Goal: Browse casually: Explore the website without a specific task or goal

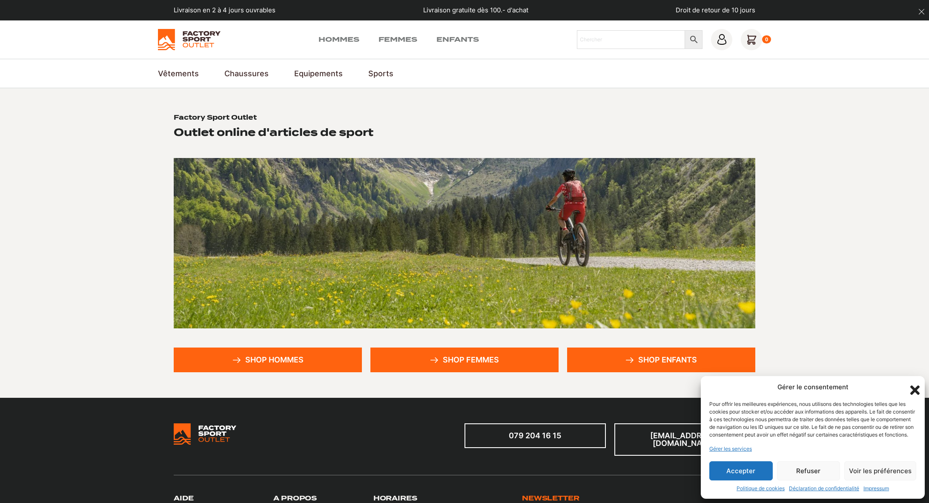
click at [794, 470] on button "Refuser" at bounding box center [808, 470] width 63 height 19
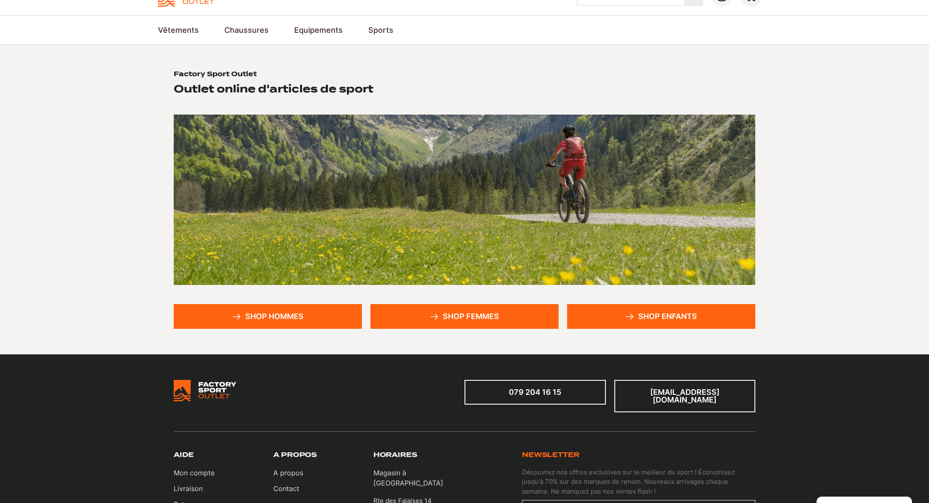
scroll to position [43, 0]
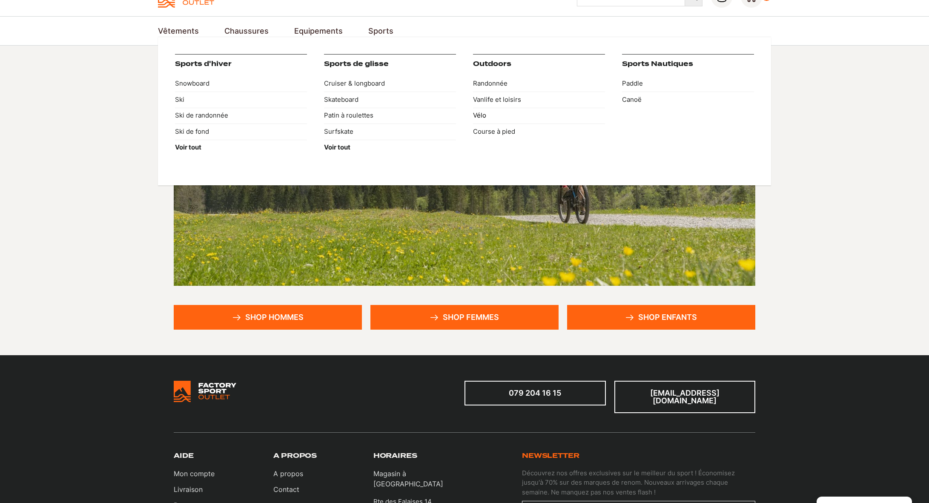
click at [479, 115] on link "Vélo" at bounding box center [539, 116] width 132 height 16
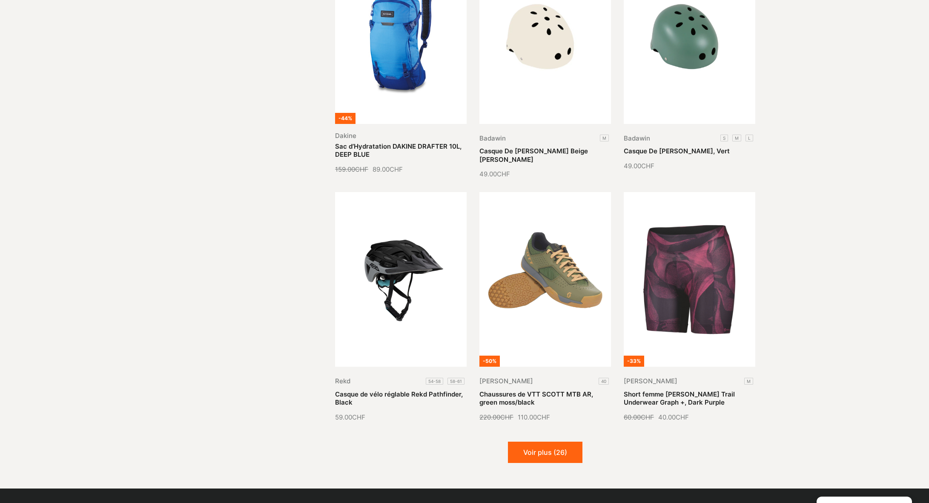
scroll to position [809, 0]
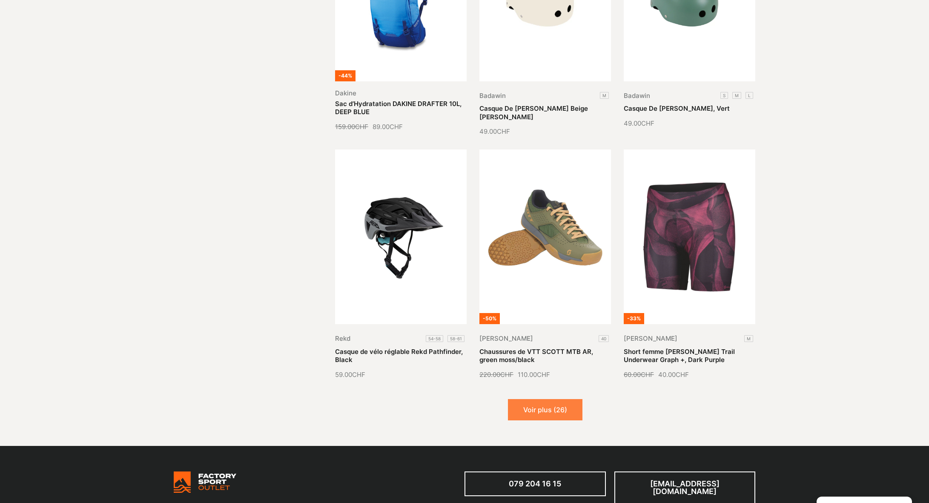
click at [526, 417] on button "Voir plus (26)" at bounding box center [545, 409] width 75 height 21
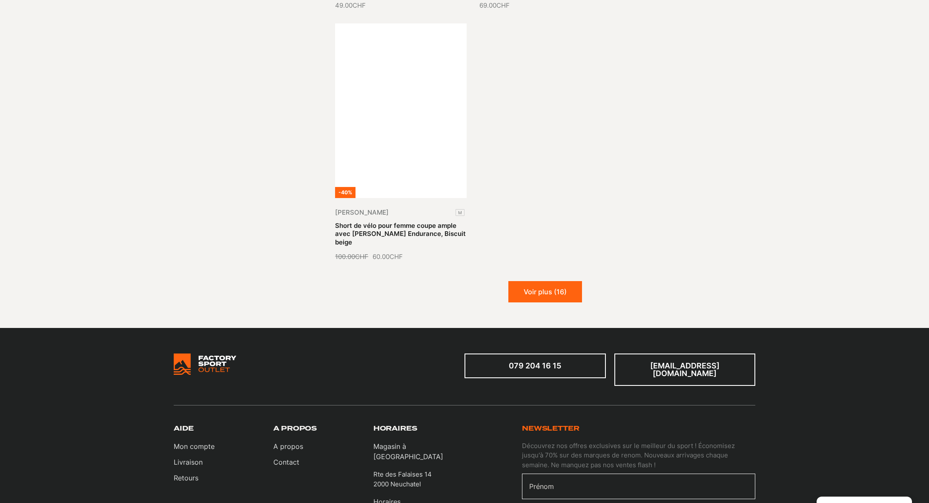
scroll to position [1916, 0]
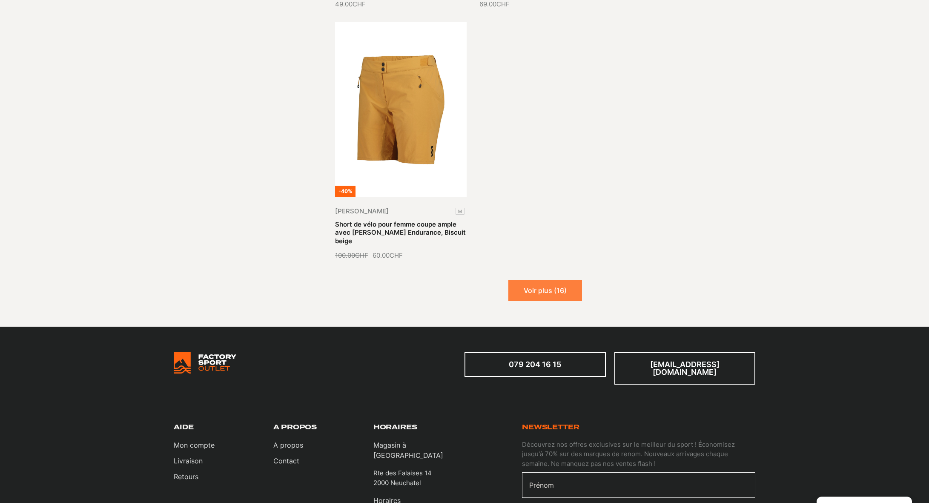
click at [552, 280] on button "Voir plus (16)" at bounding box center [545, 290] width 74 height 21
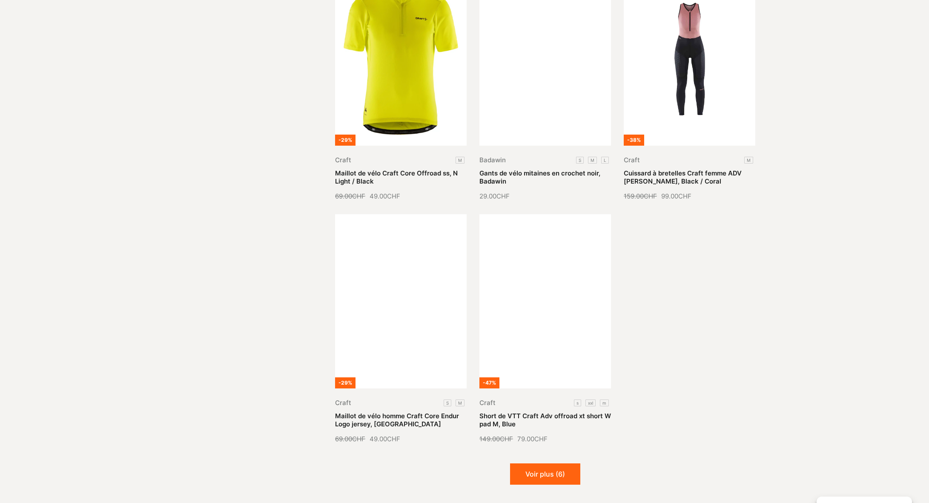
scroll to position [2512, 0]
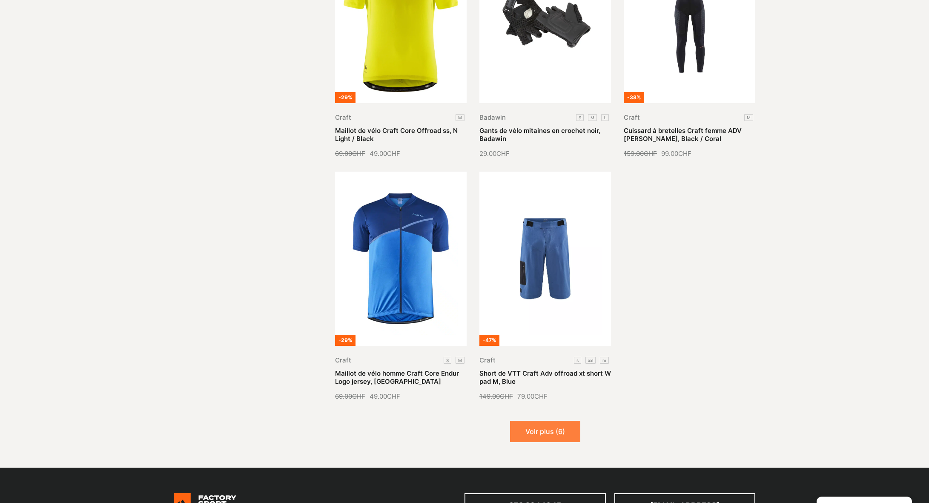
click at [562, 421] on button "Voir plus (6)" at bounding box center [545, 431] width 70 height 21
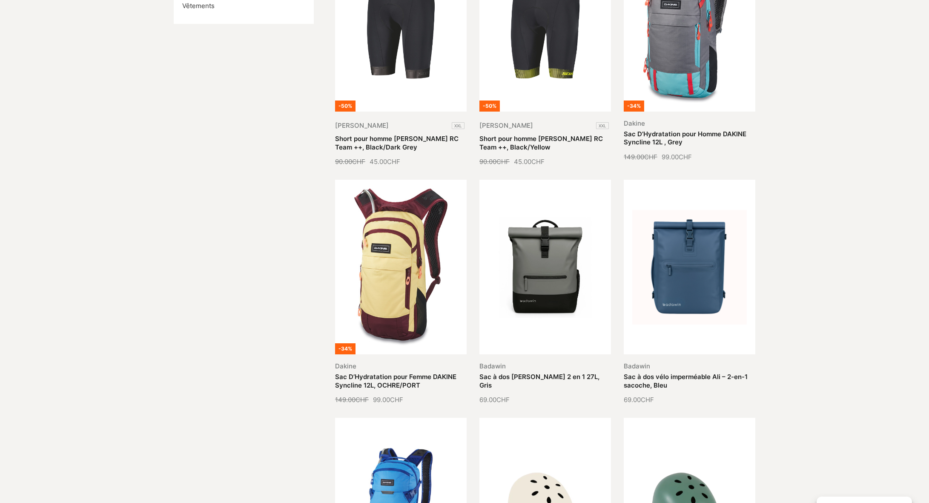
scroll to position [0, 0]
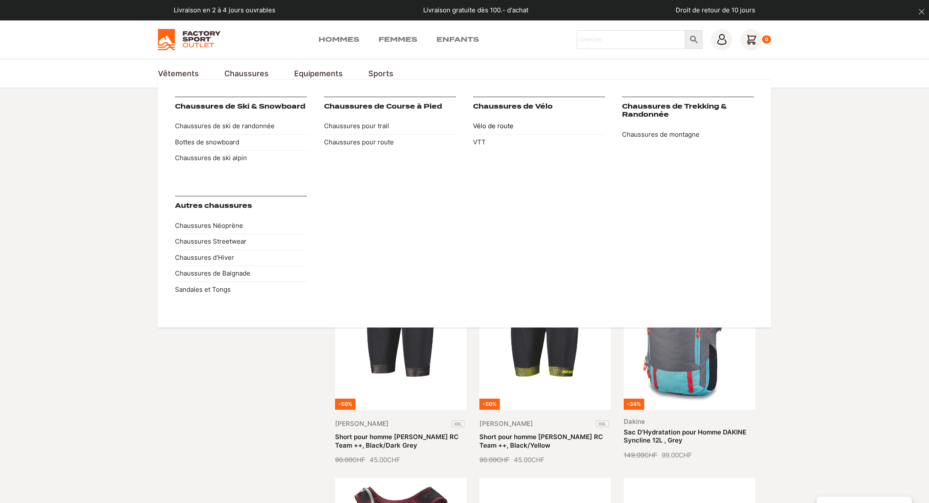
click at [497, 126] on link "Vélo de route" at bounding box center [539, 126] width 132 height 16
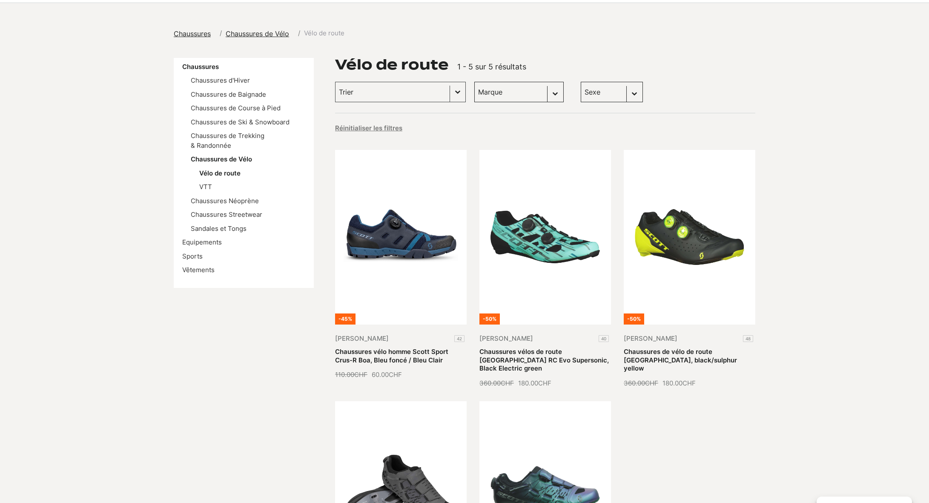
scroll to position [43, 0]
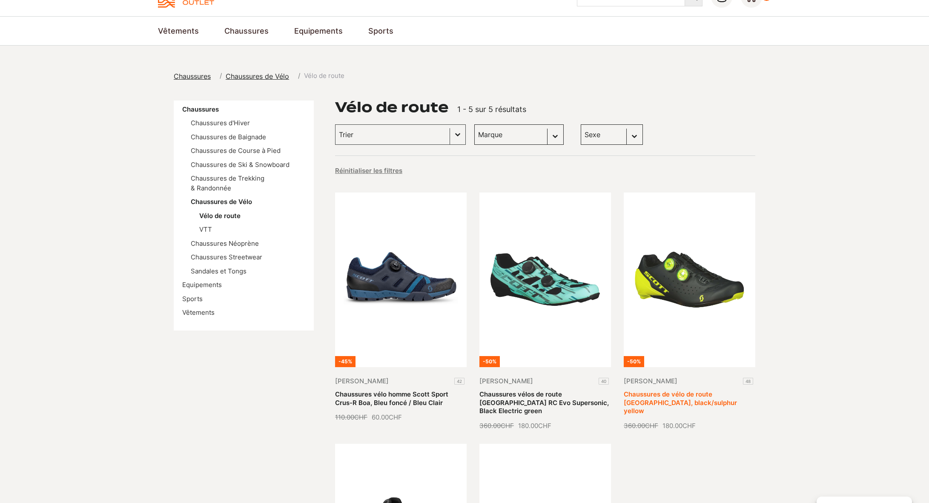
click at [673, 390] on link "Chaussures de vélo de route Scott Road Rc, black/sulphur yellow" at bounding box center [680, 402] width 113 height 25
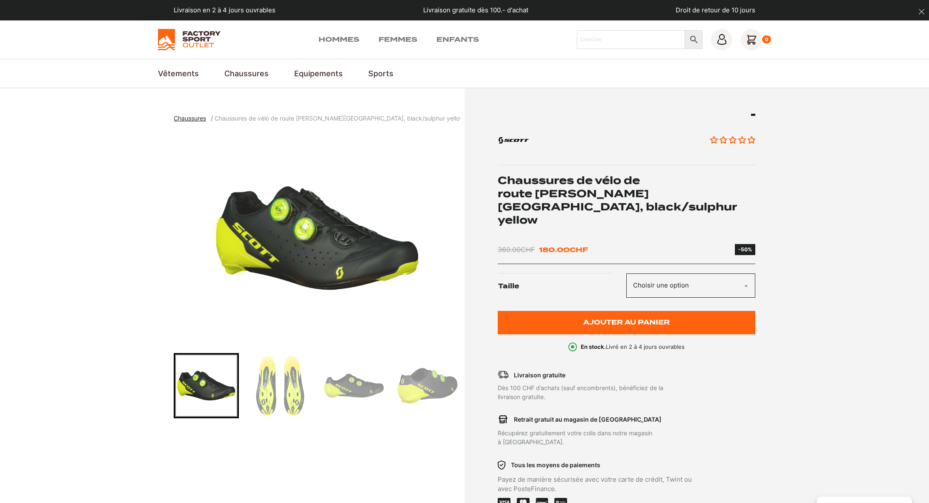
click at [280, 392] on img "Go to slide 2" at bounding box center [280, 385] width 63 height 63
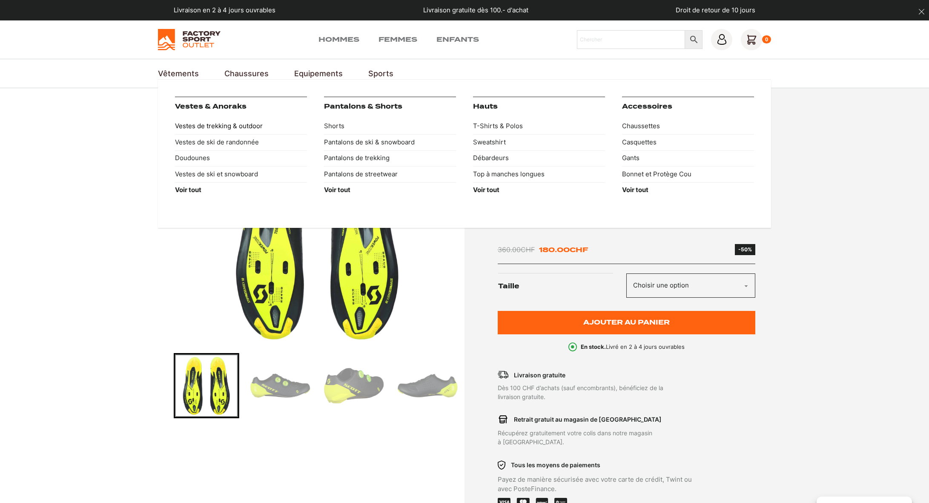
click at [206, 126] on link "Vestes de trekking & outdoor" at bounding box center [241, 126] width 132 height 16
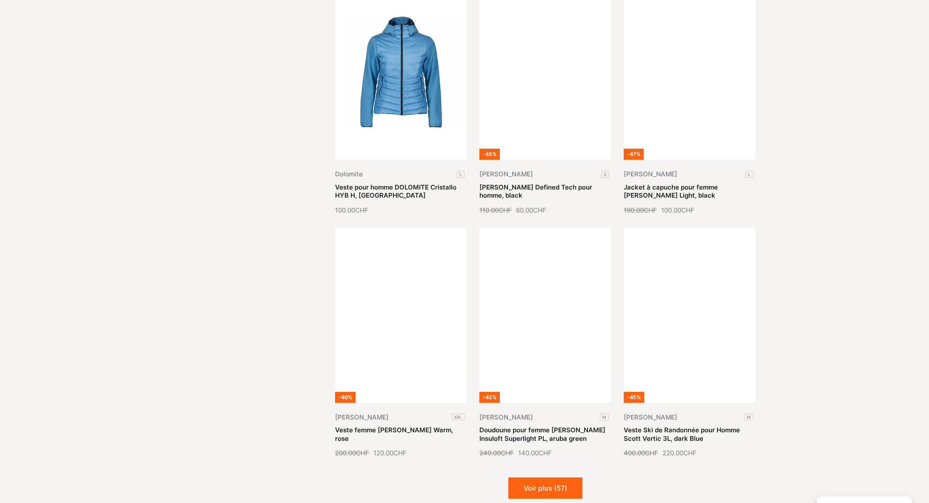
scroll to position [809, 0]
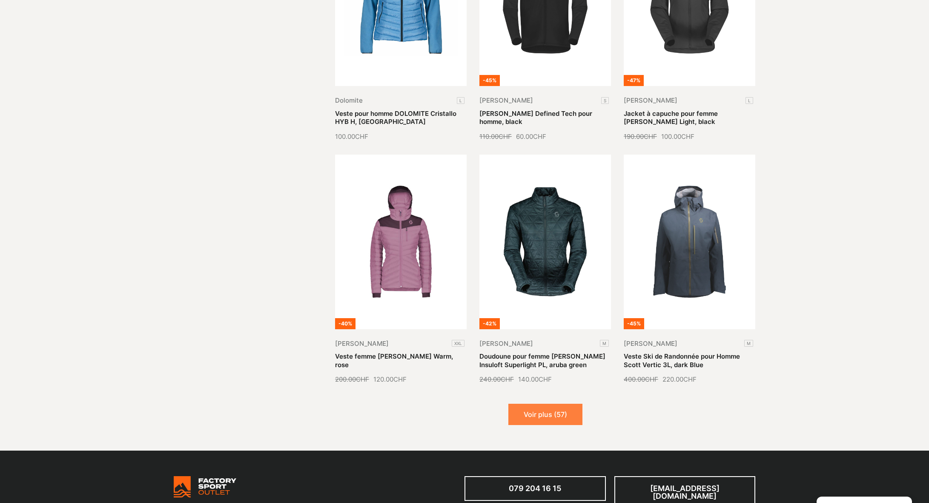
click at [536, 416] on button "Voir plus (57)" at bounding box center [545, 414] width 74 height 21
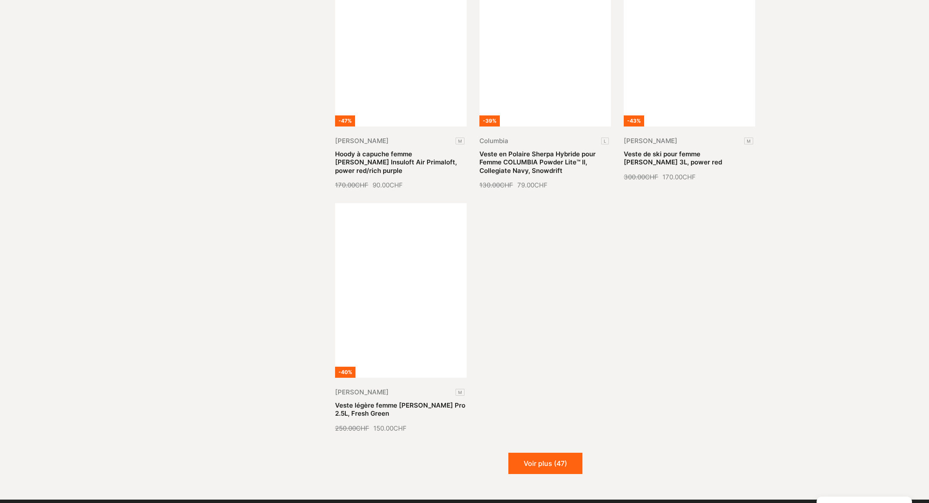
scroll to position [1788, 0]
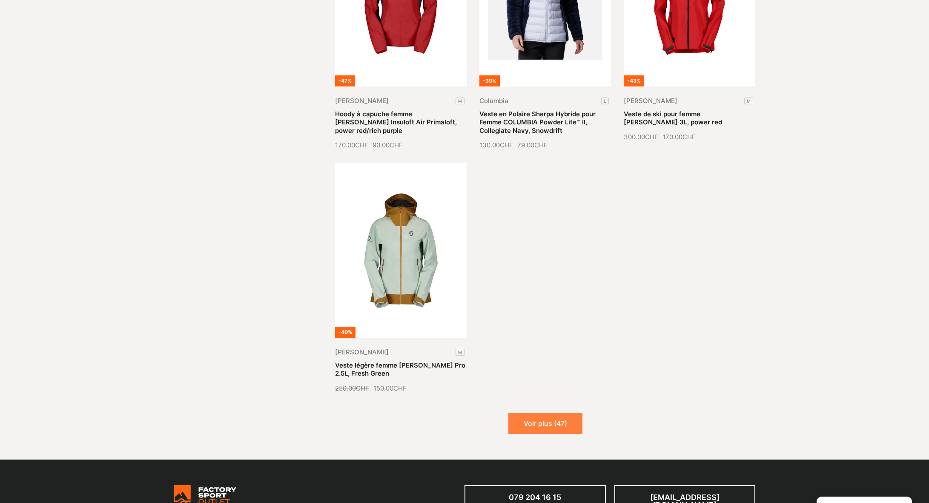
click at [556, 416] on button "Voir plus (47)" at bounding box center [545, 423] width 74 height 21
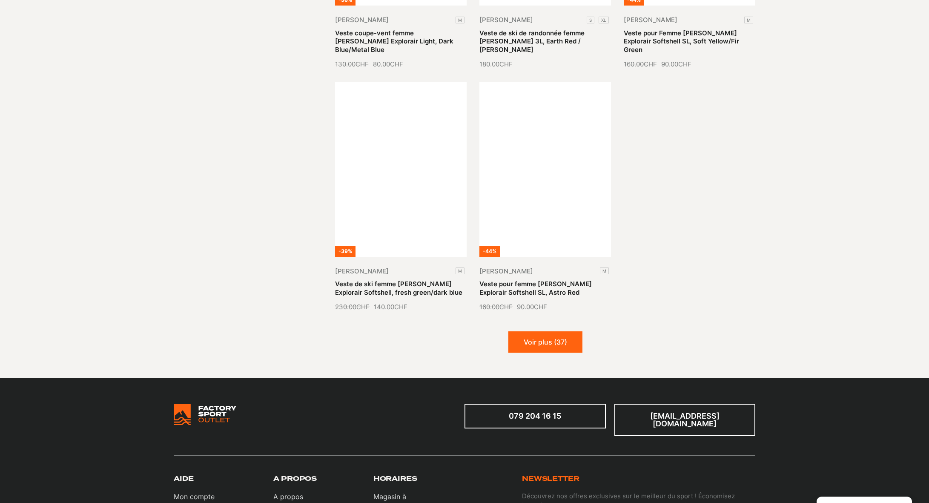
scroll to position [2640, 0]
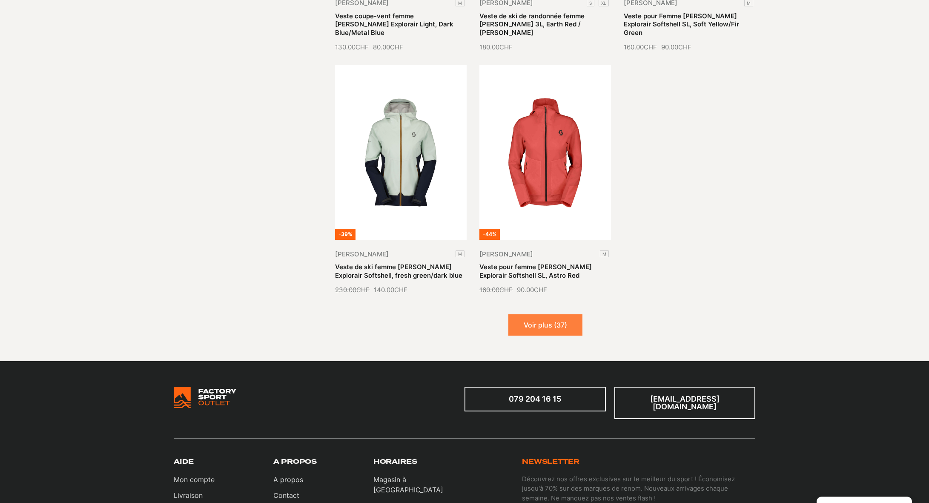
click at [561, 314] on button "Voir plus (37)" at bounding box center [545, 324] width 74 height 21
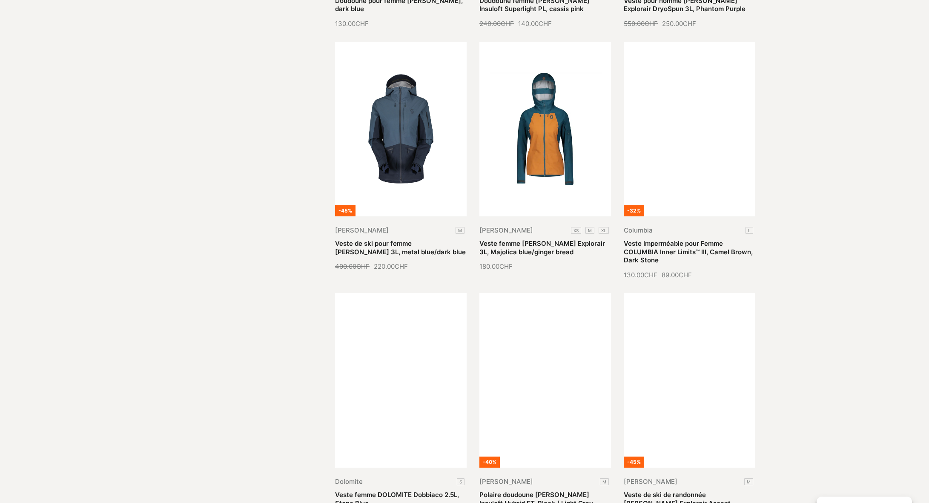
scroll to position [3193, 0]
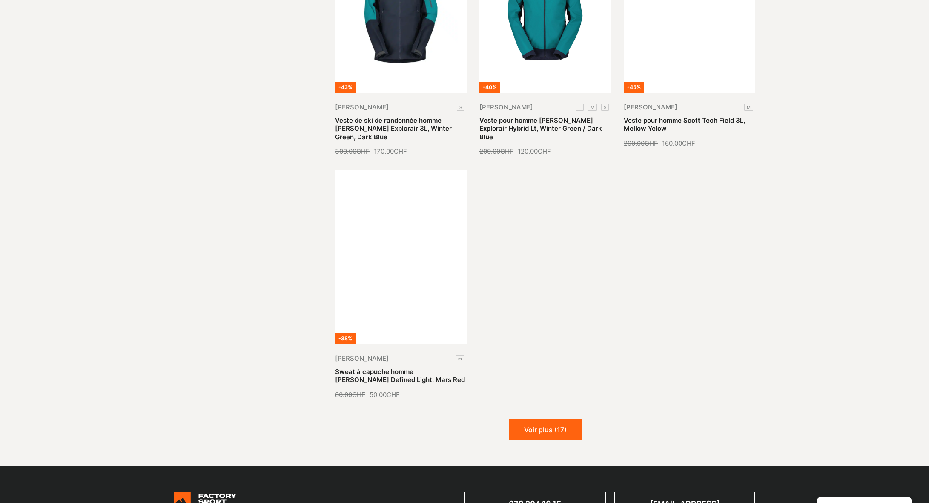
scroll to position [4300, 0]
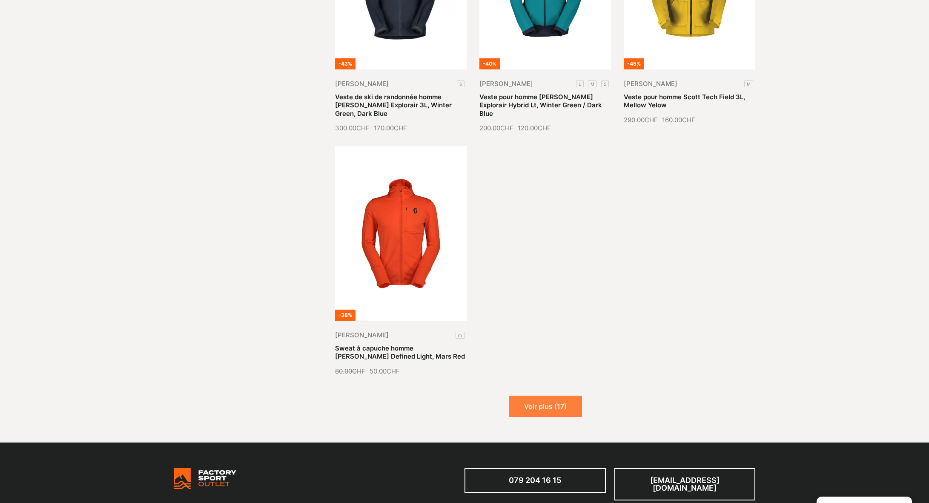
click at [553, 396] on button "Voir plus (17)" at bounding box center [545, 406] width 73 height 21
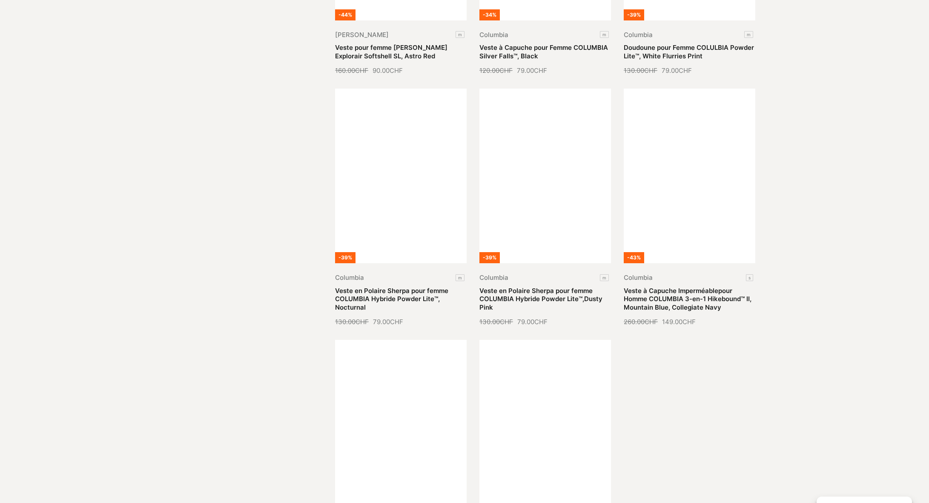
scroll to position [4981, 0]
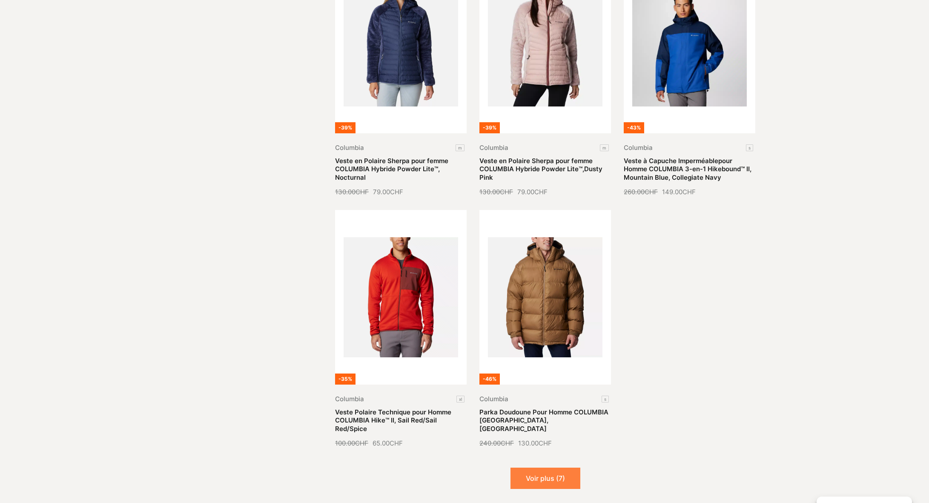
click at [558, 467] on button "Voir plus (7)" at bounding box center [545, 477] width 70 height 21
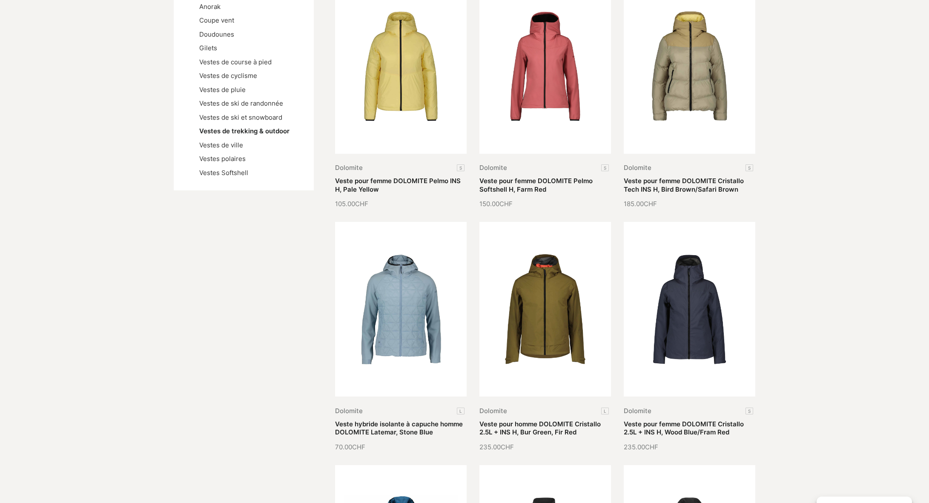
scroll to position [43, 0]
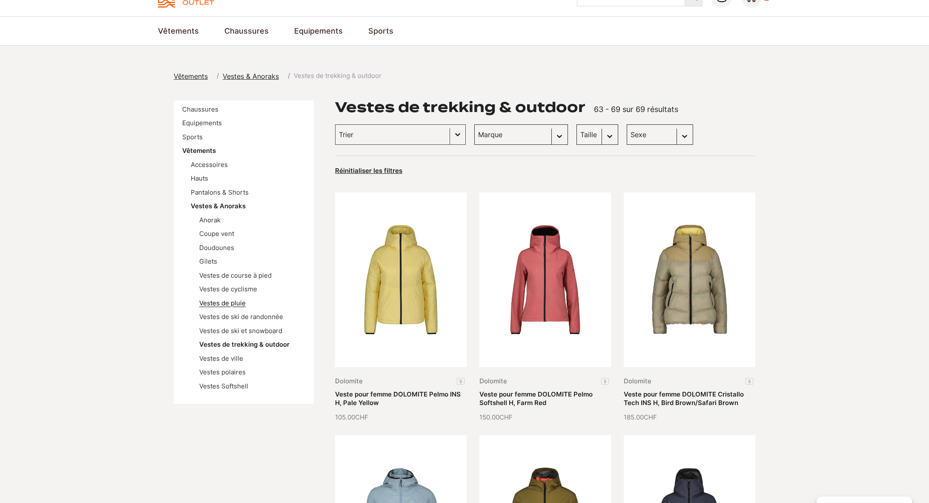
click at [222, 305] on link "Vestes de pluie" at bounding box center [222, 303] width 46 height 8
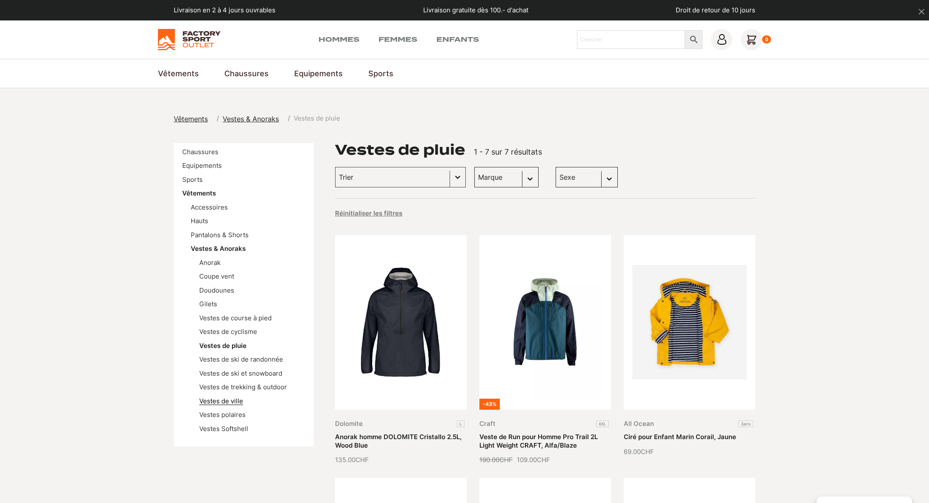
click at [221, 398] on link "Vestes de ville" at bounding box center [221, 401] width 44 height 8
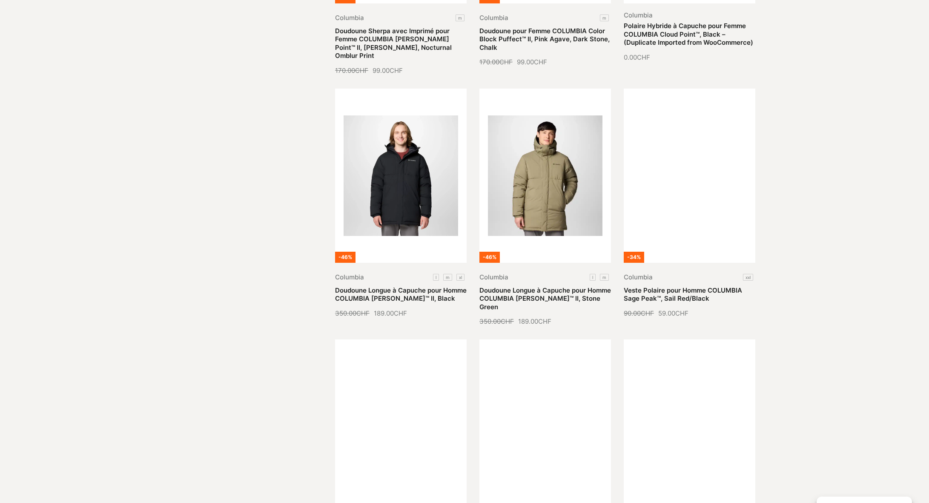
scroll to position [809, 0]
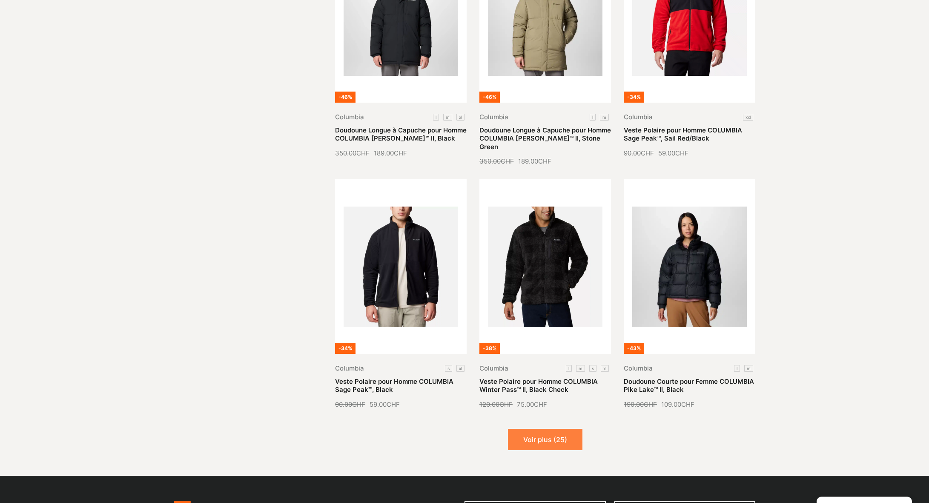
click at [550, 431] on button "Voir plus (25)" at bounding box center [545, 439] width 75 height 21
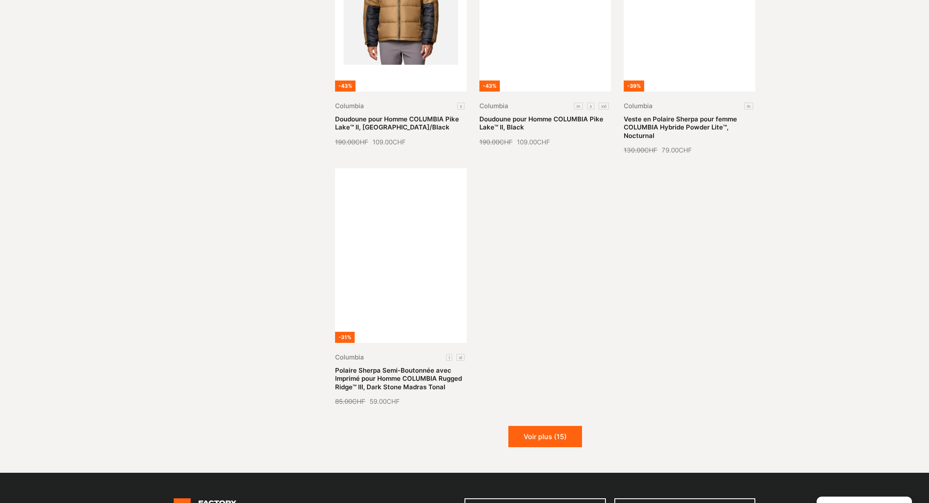
scroll to position [1831, 0]
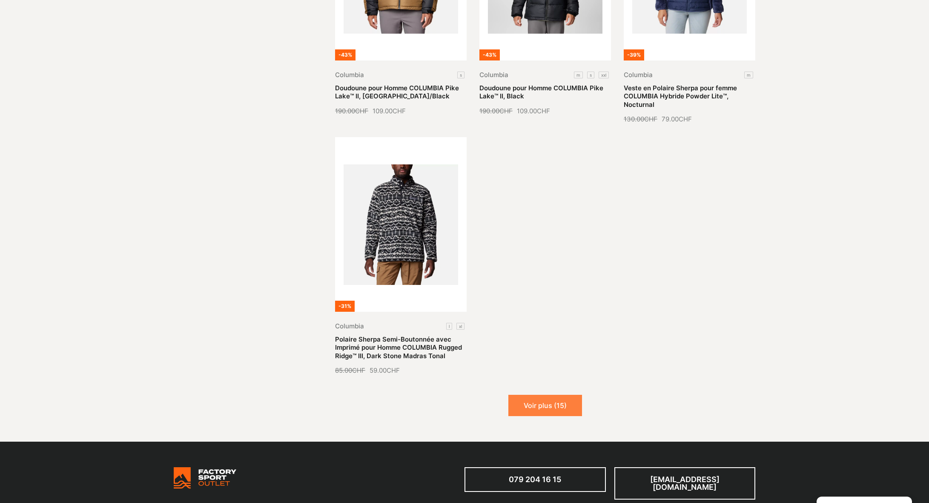
click at [534, 399] on button "Voir plus (15)" at bounding box center [545, 405] width 74 height 21
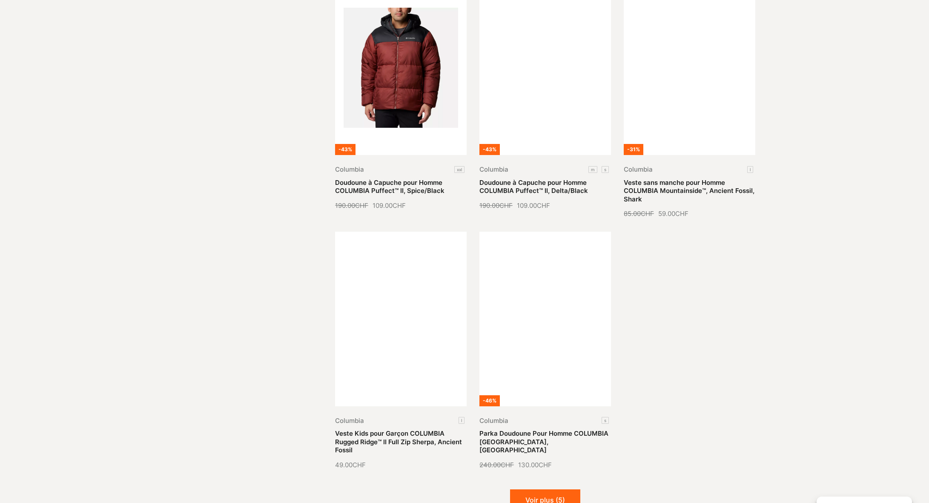
scroll to position [2554, 0]
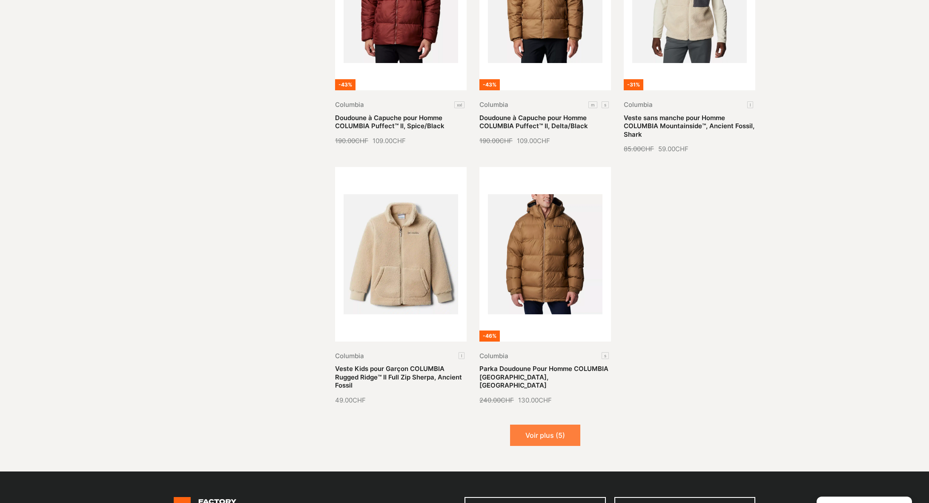
click at [569, 426] on button "Voir plus (5)" at bounding box center [545, 434] width 70 height 21
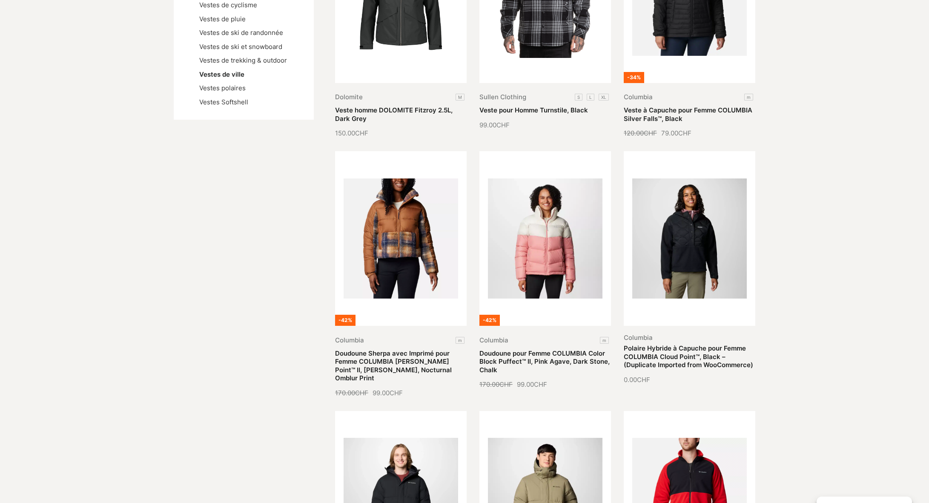
scroll to position [0, 0]
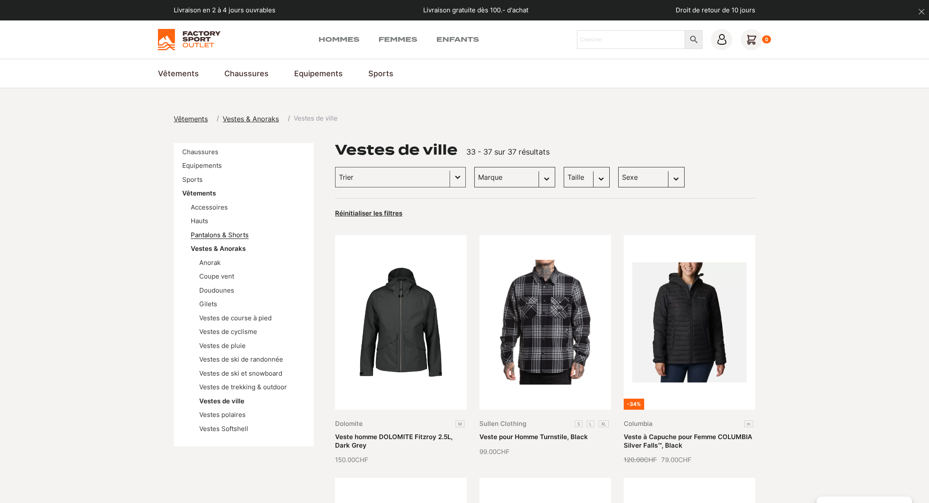
click at [208, 236] on link "Pantalons & Shorts" at bounding box center [220, 235] width 58 height 8
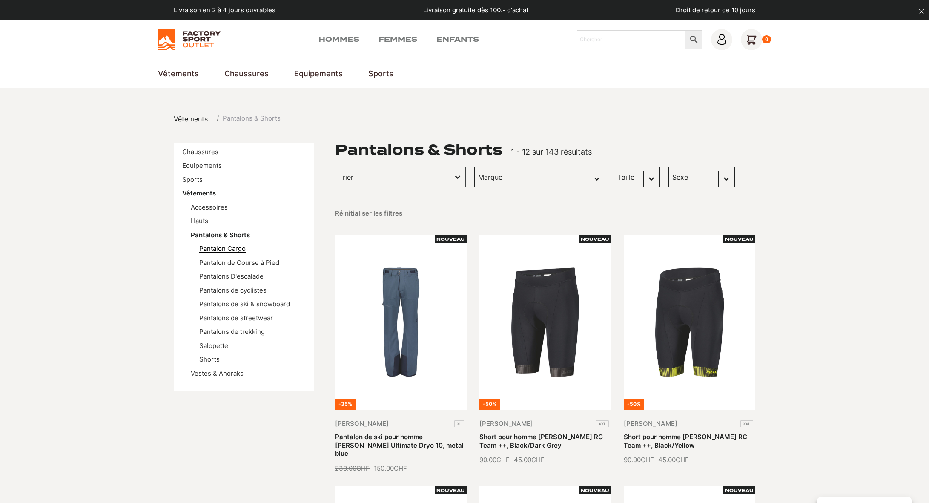
click at [212, 250] on link "Pantalon Cargo" at bounding box center [222, 248] width 46 height 8
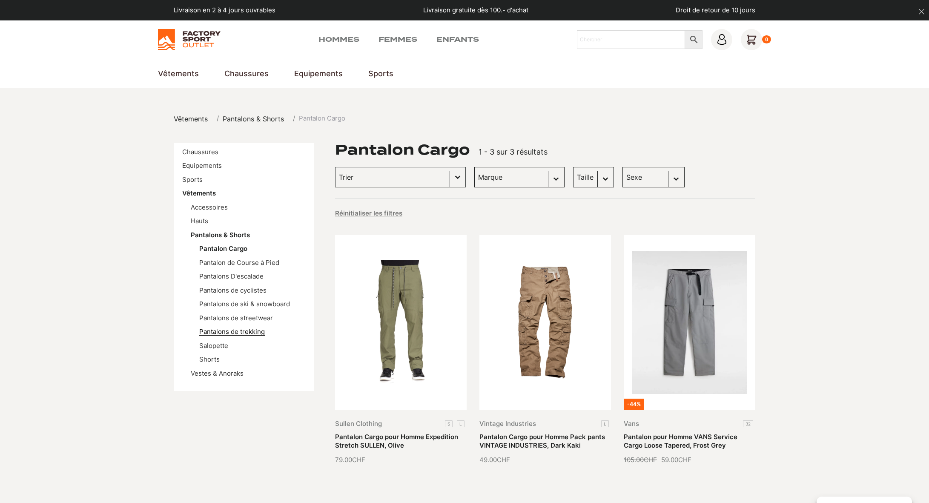
click at [234, 333] on link "Pantalons de trekking" at bounding box center [232, 331] width 66 height 8
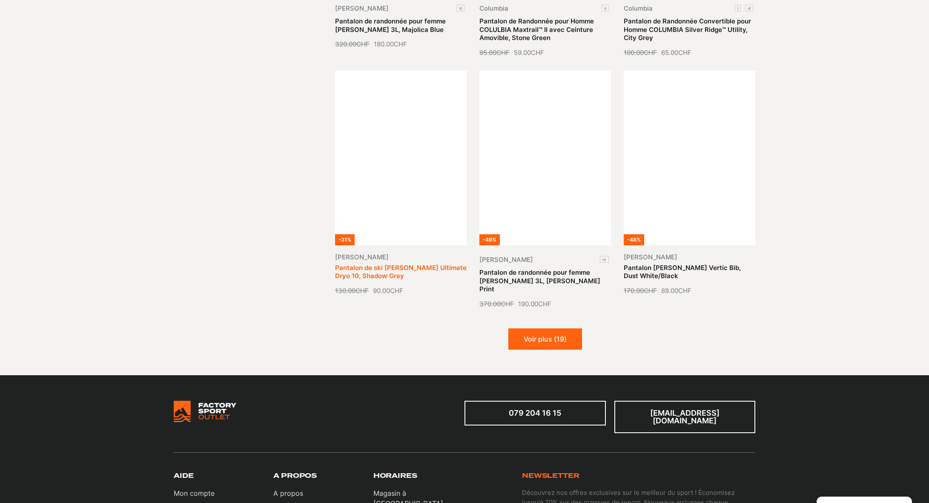
scroll to position [894, 0]
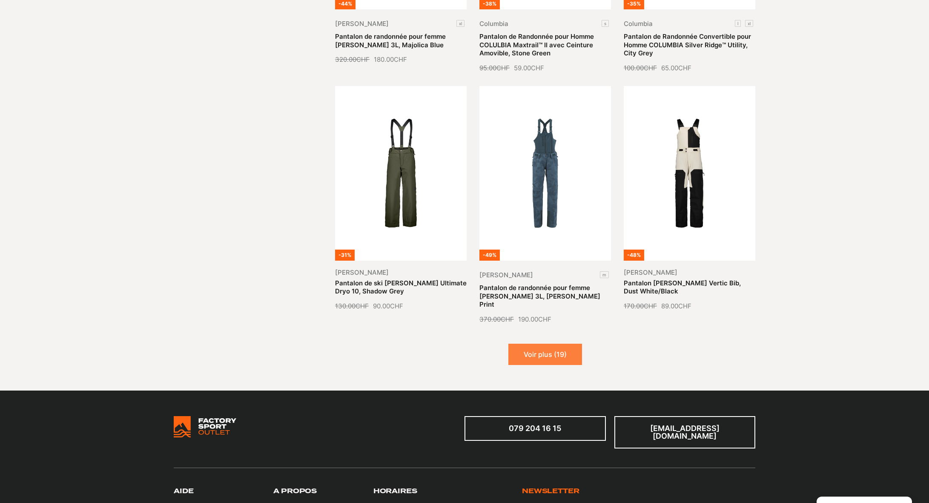
click at [566, 344] on button "Voir plus (19)" at bounding box center [545, 354] width 74 height 21
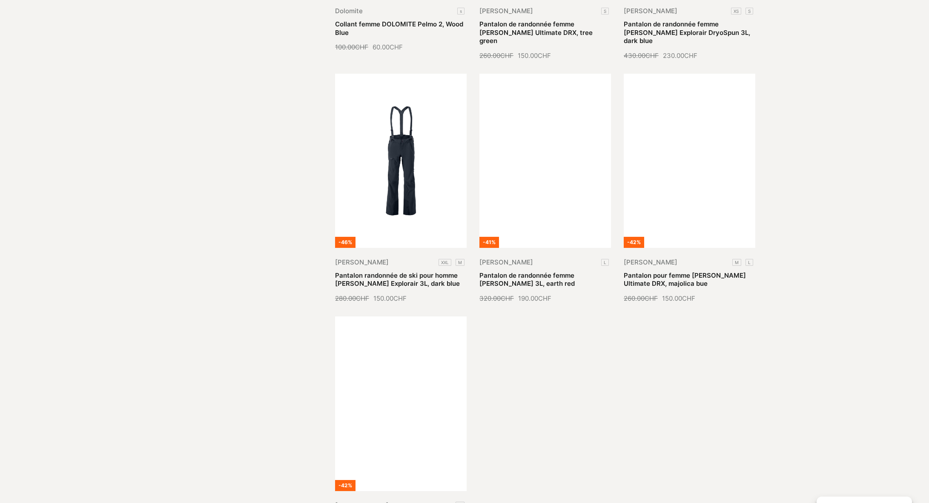
scroll to position [1873, 0]
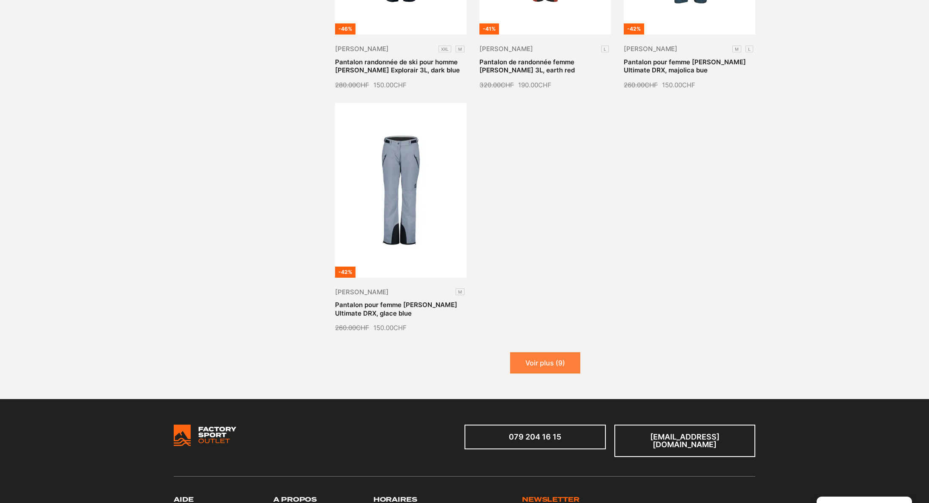
click at [563, 352] on button "Voir plus (9)" at bounding box center [545, 362] width 70 height 21
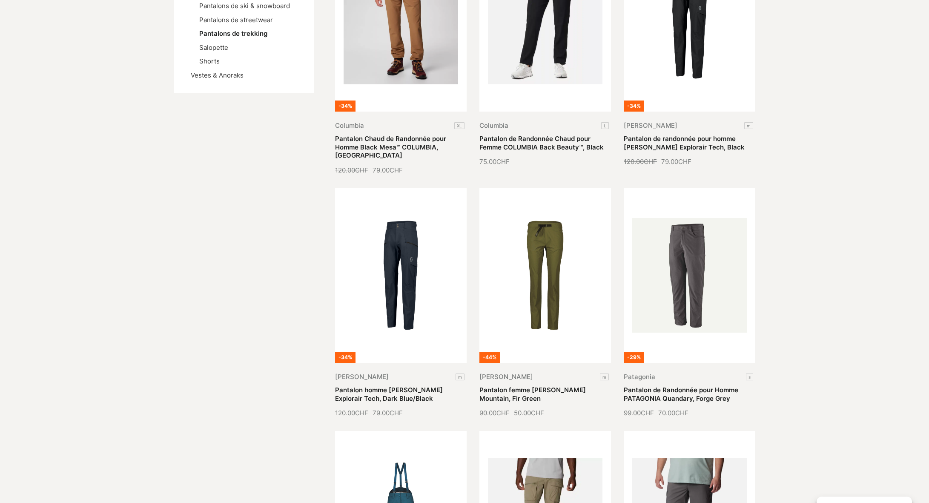
scroll to position [0, 0]
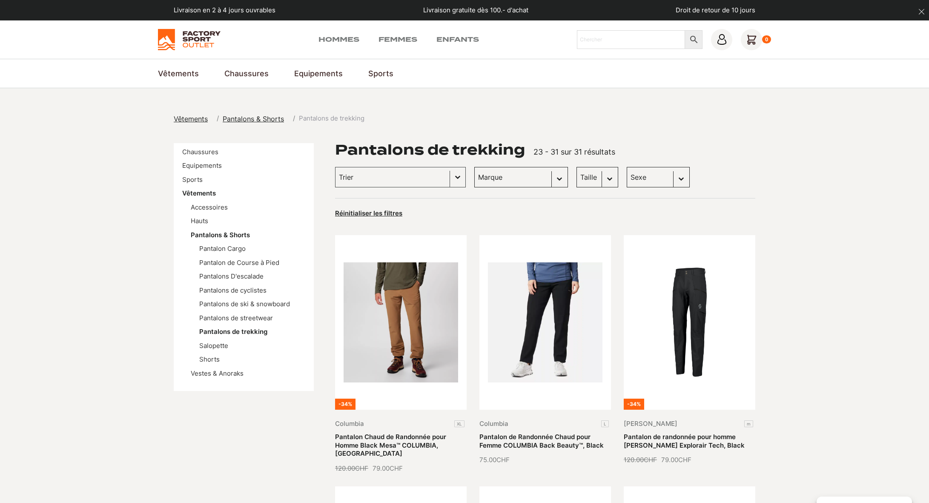
click at [200, 39] on img at bounding box center [189, 39] width 63 height 21
